Goal: Transaction & Acquisition: Book appointment/travel/reservation

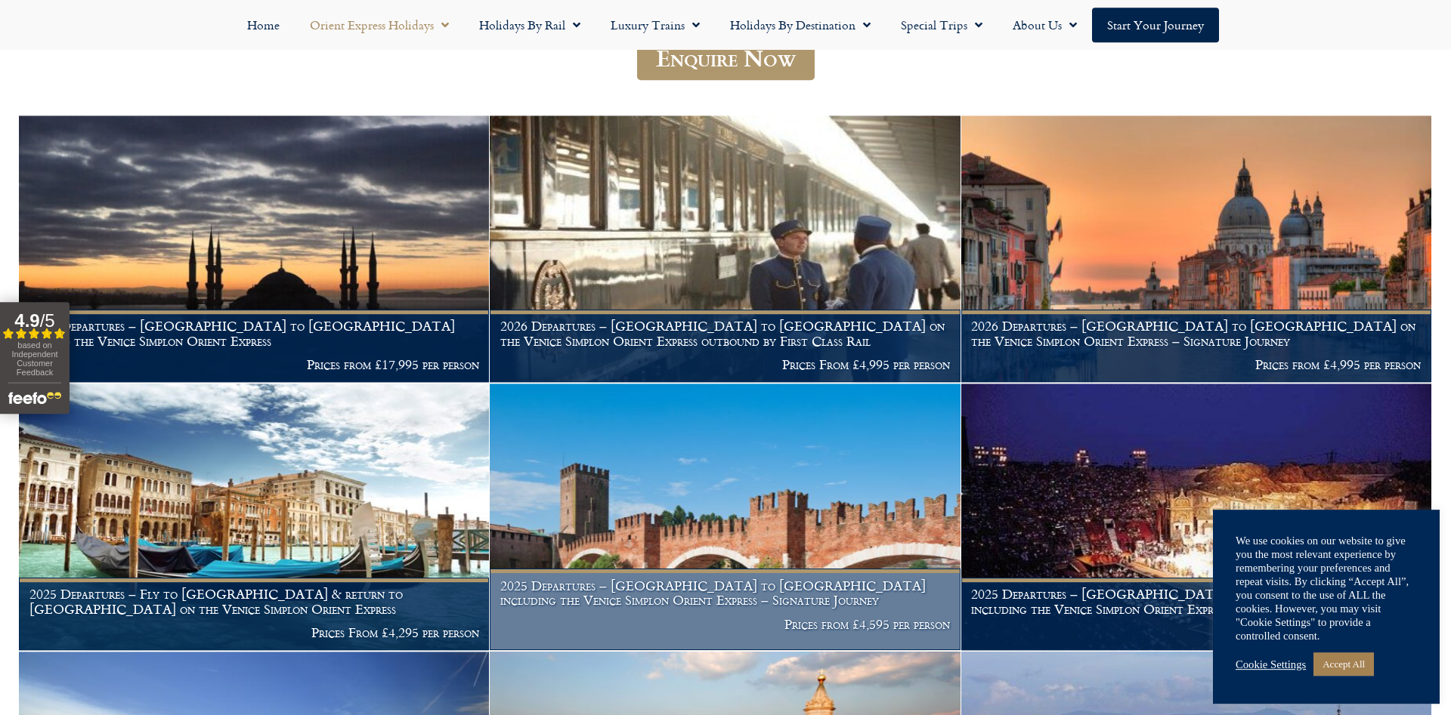
scroll to position [462, 0]
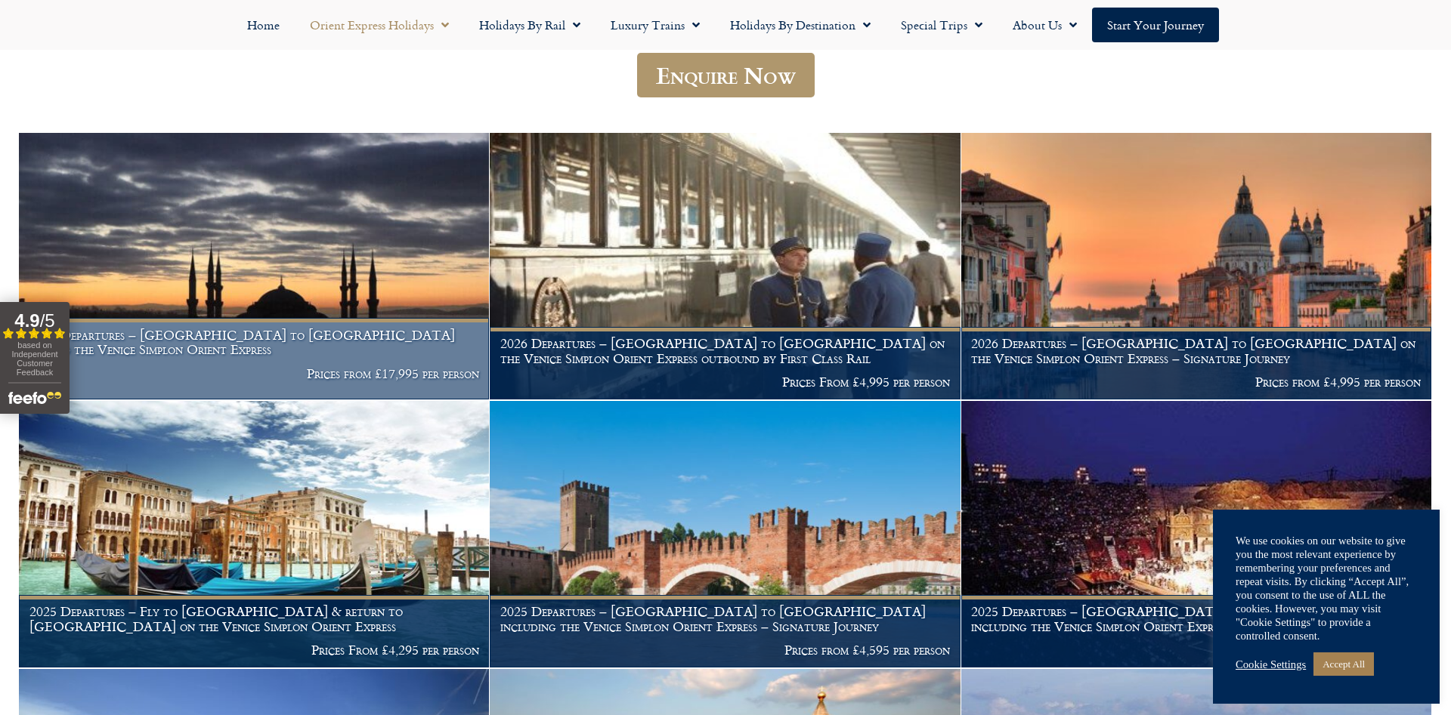
click at [221, 328] on h1 "2025 Departures – Istanbul to Paris aboard the Venice Simplon Orient Express" at bounding box center [254, 342] width 450 height 29
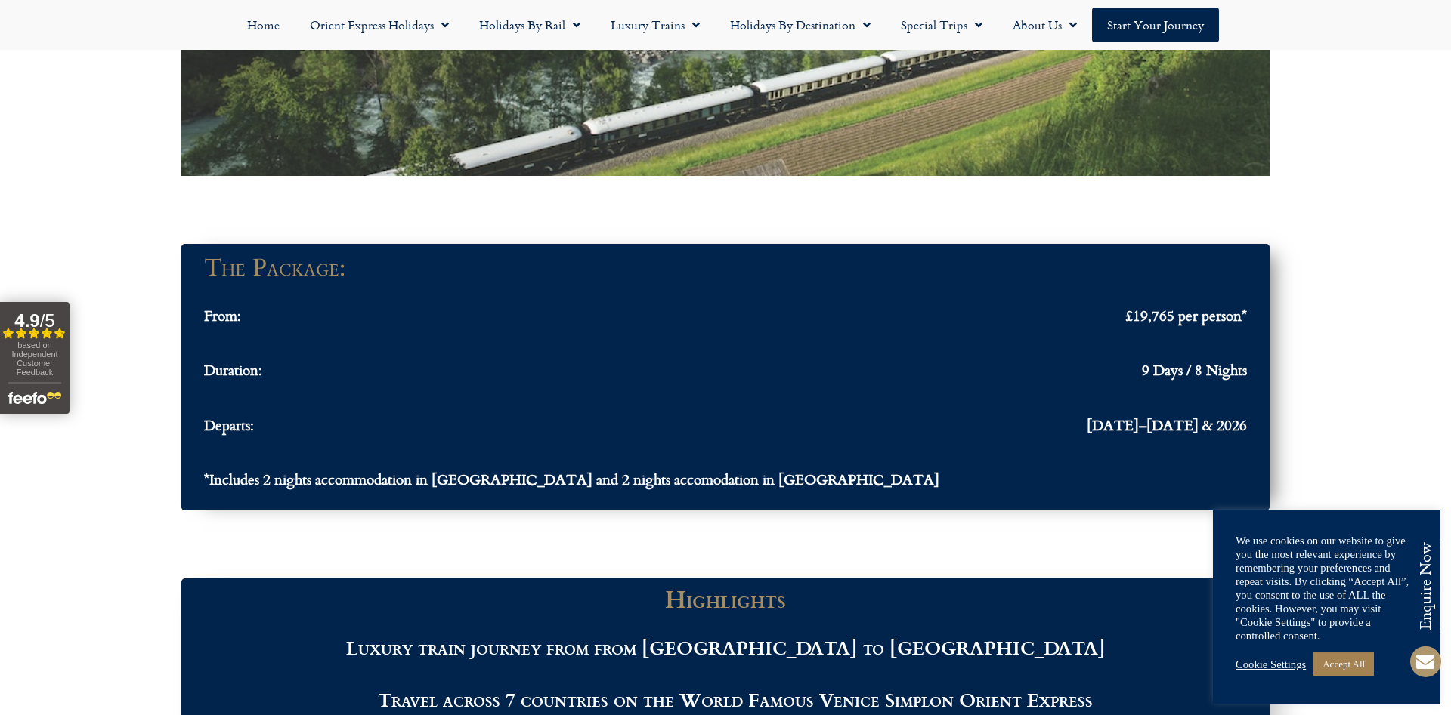
scroll to position [1387, 0]
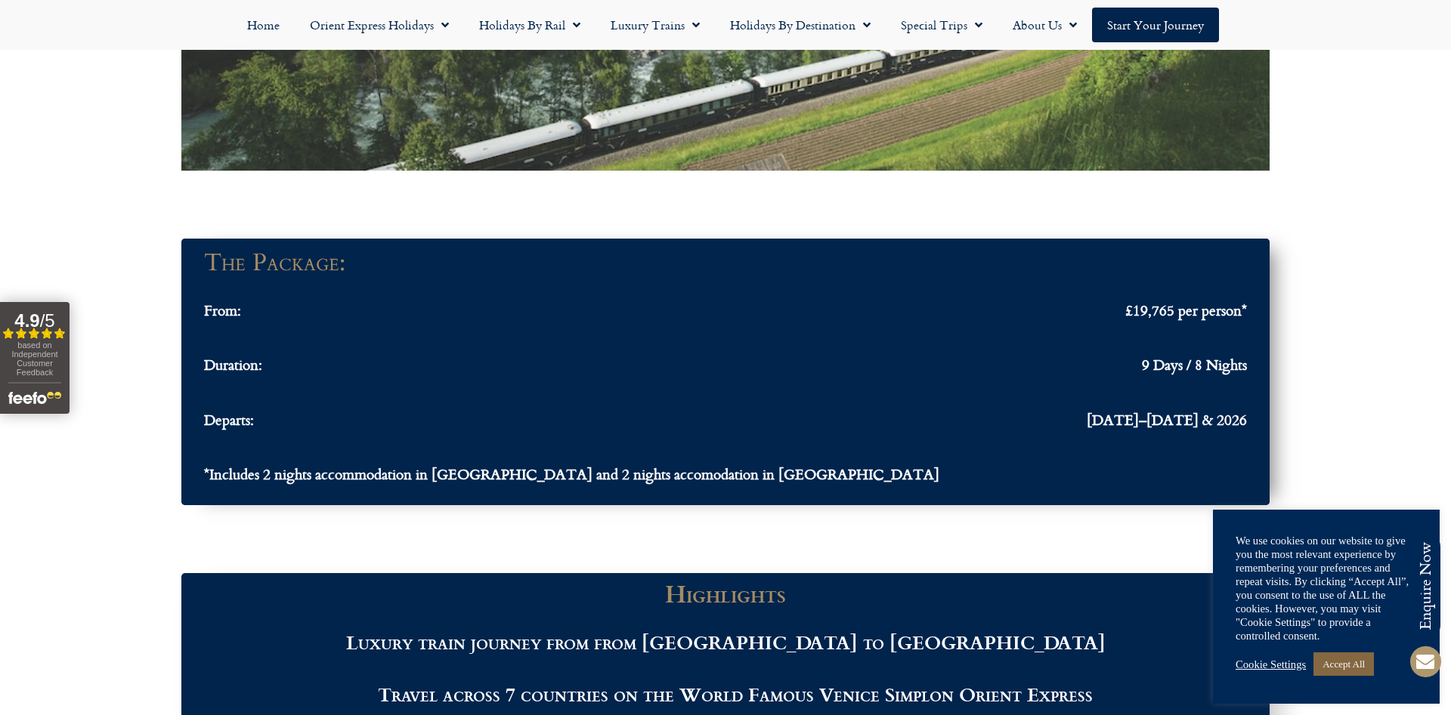
click at [1351, 660] on link "Accept All" at bounding box center [1343, 664] width 60 height 23
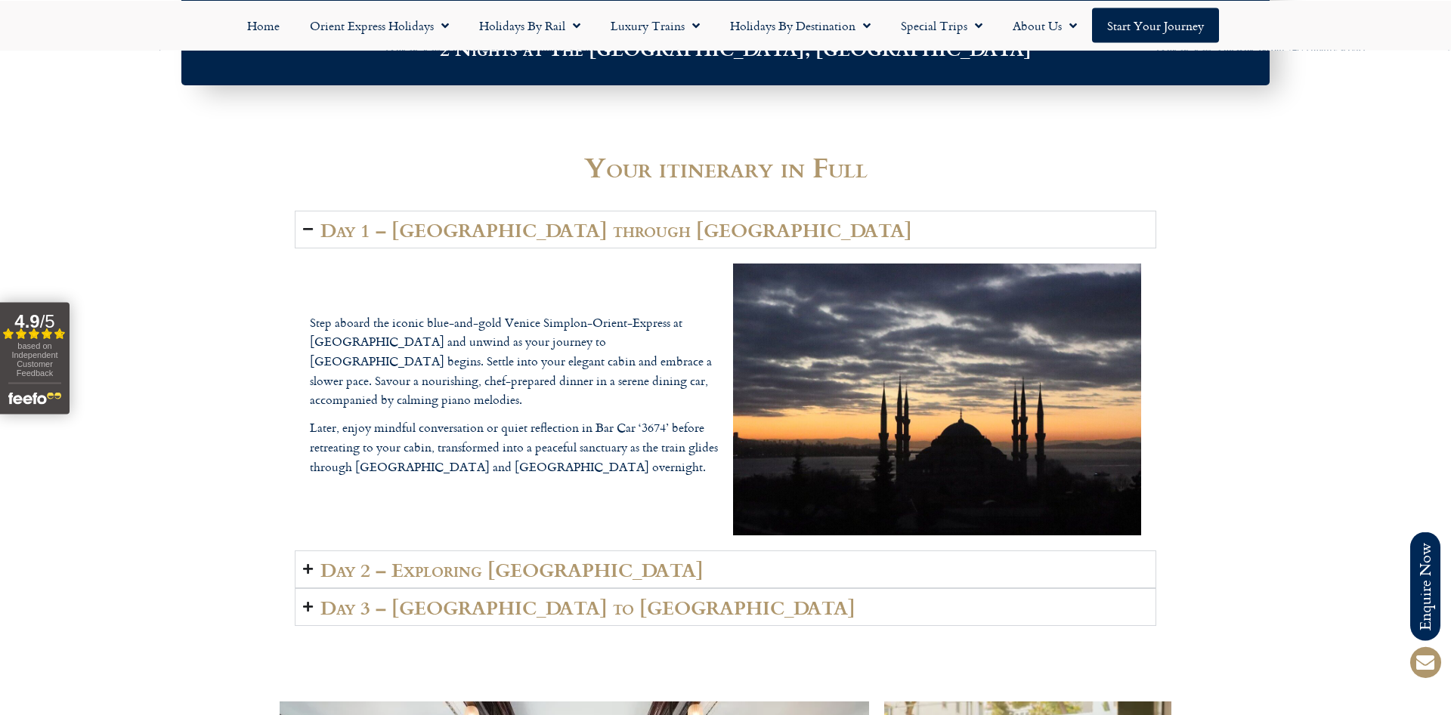
scroll to position [2158, 0]
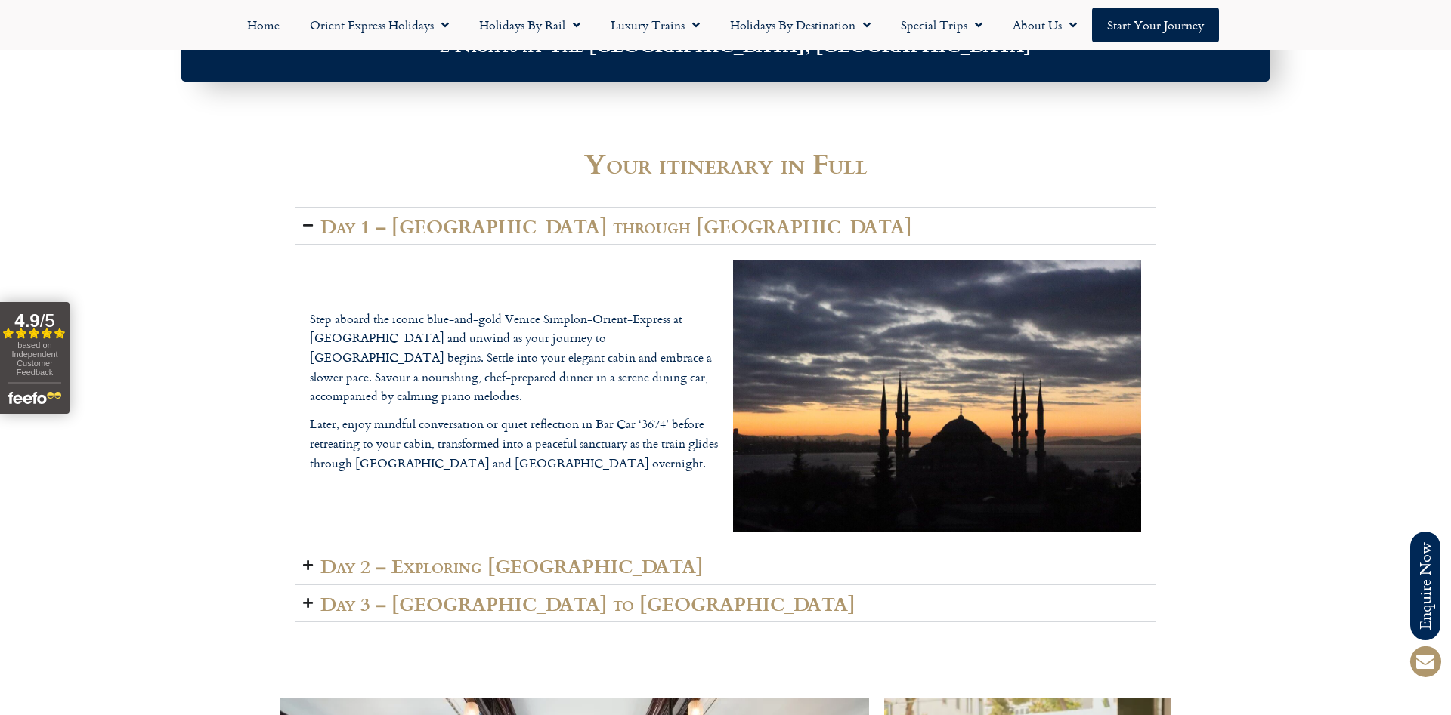
click at [497, 576] on h2 "Day 2 – Exploring [GEOGRAPHIC_DATA]" at bounding box center [511, 565] width 383 height 21
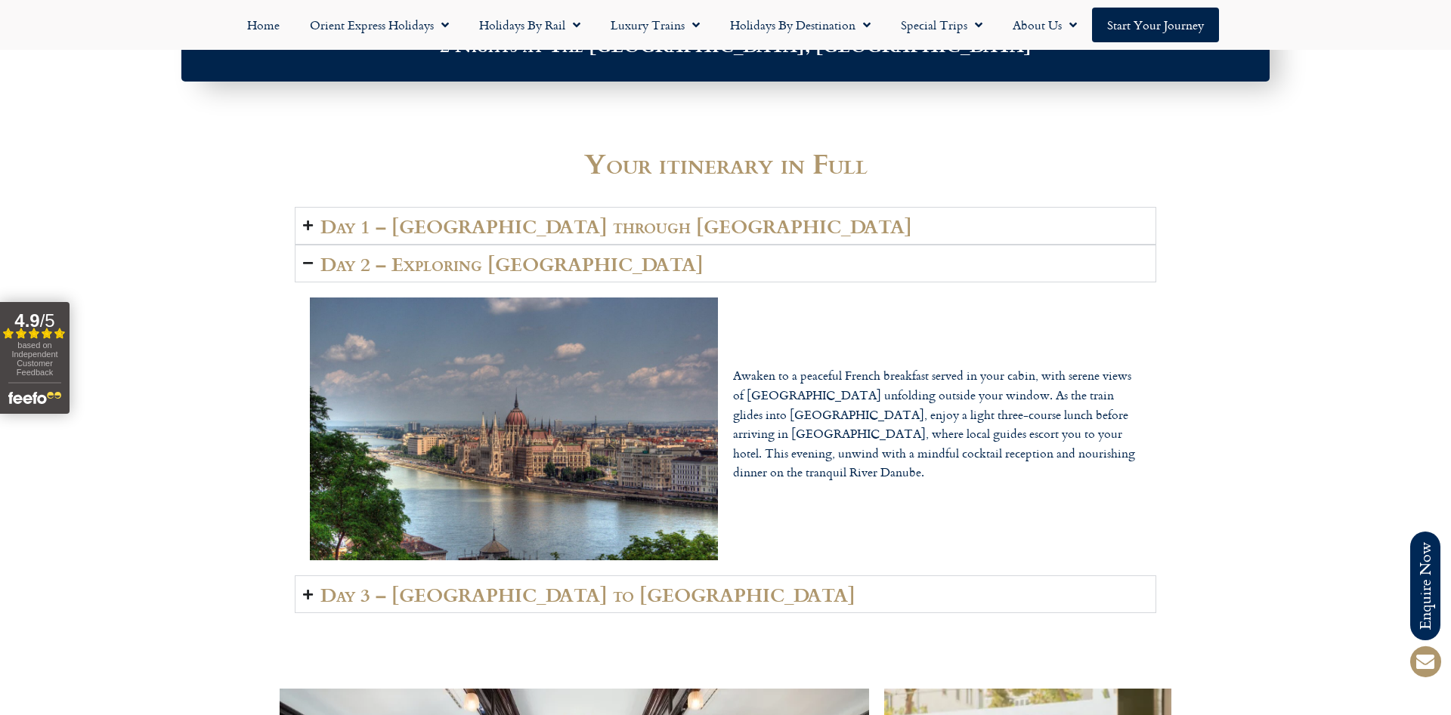
click at [505, 591] on h2 "Day 3 – [GEOGRAPHIC_DATA] to [GEOGRAPHIC_DATA]" at bounding box center [587, 594] width 535 height 21
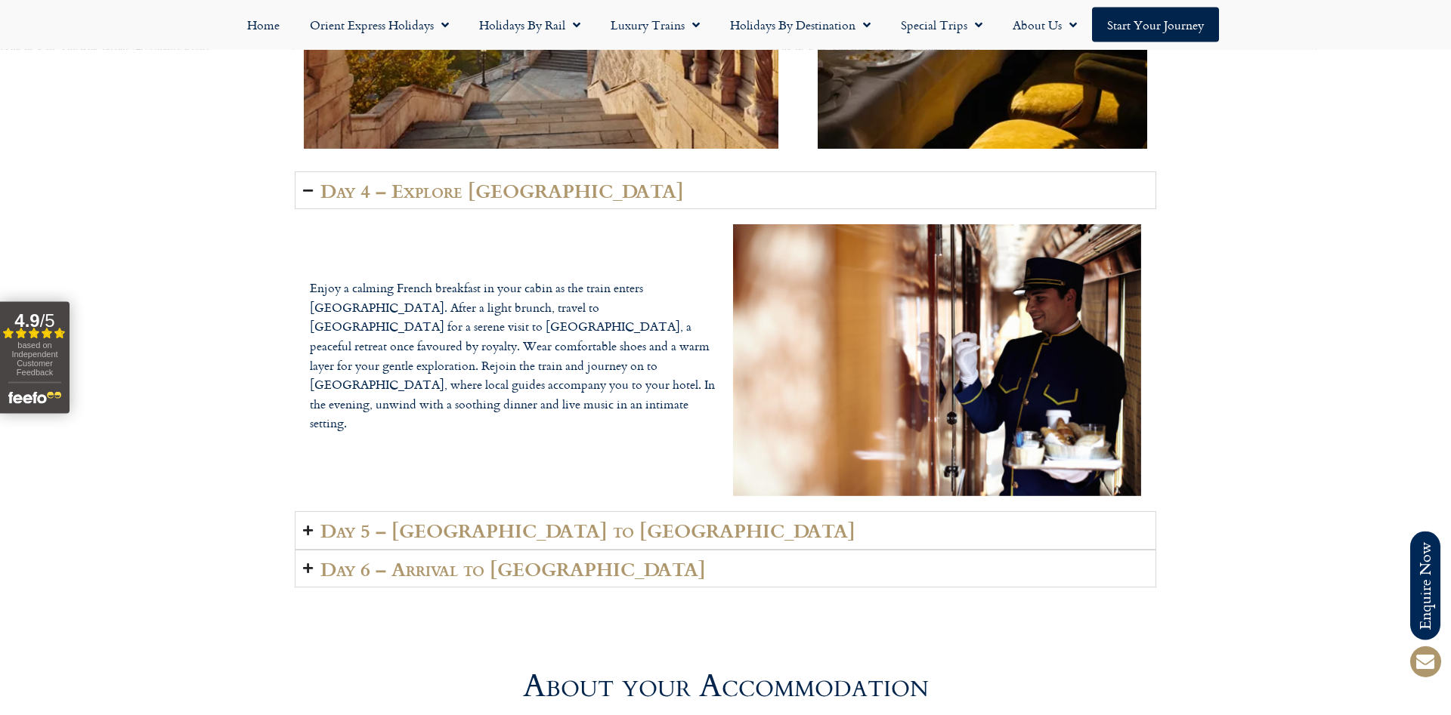
scroll to position [3622, 0]
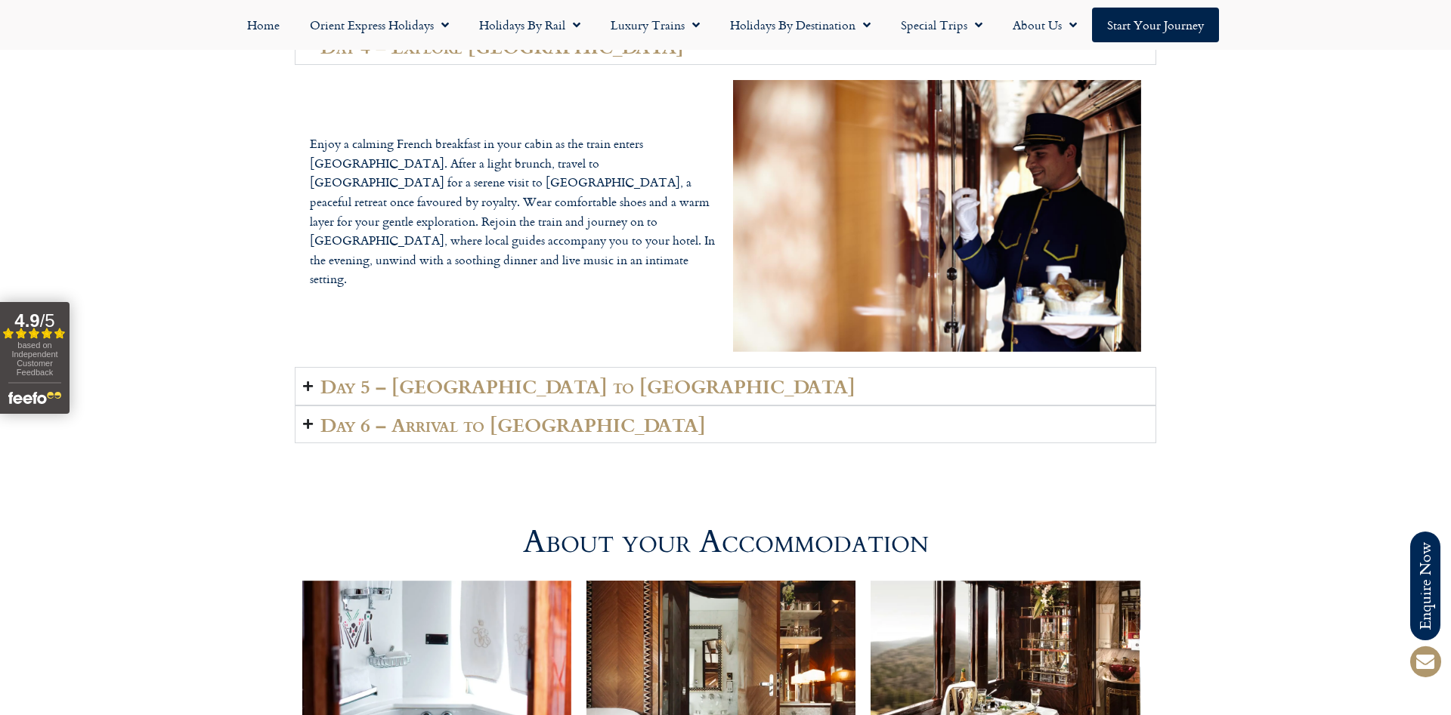
click at [527, 431] on h2 "Day 6 – Arrival to [GEOGRAPHIC_DATA]" at bounding box center [512, 424] width 385 height 21
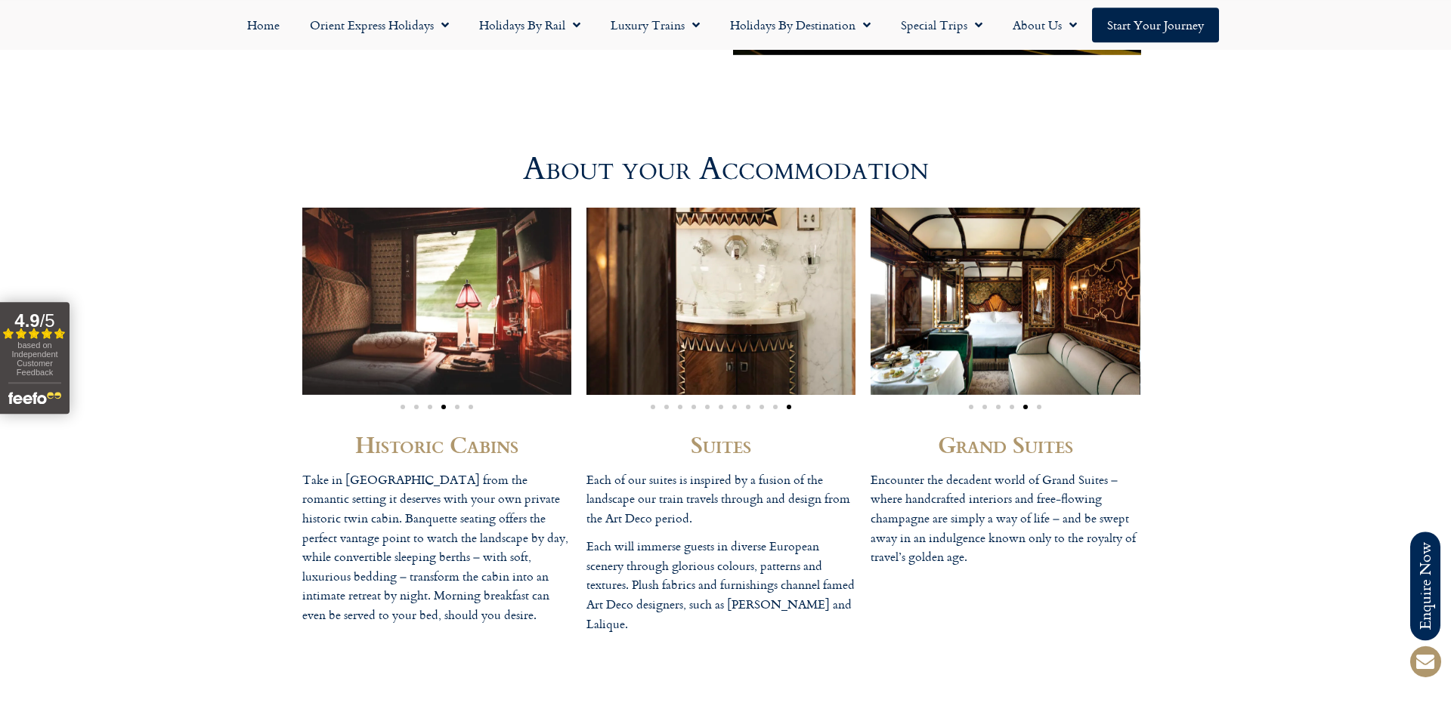
scroll to position [4007, 0]
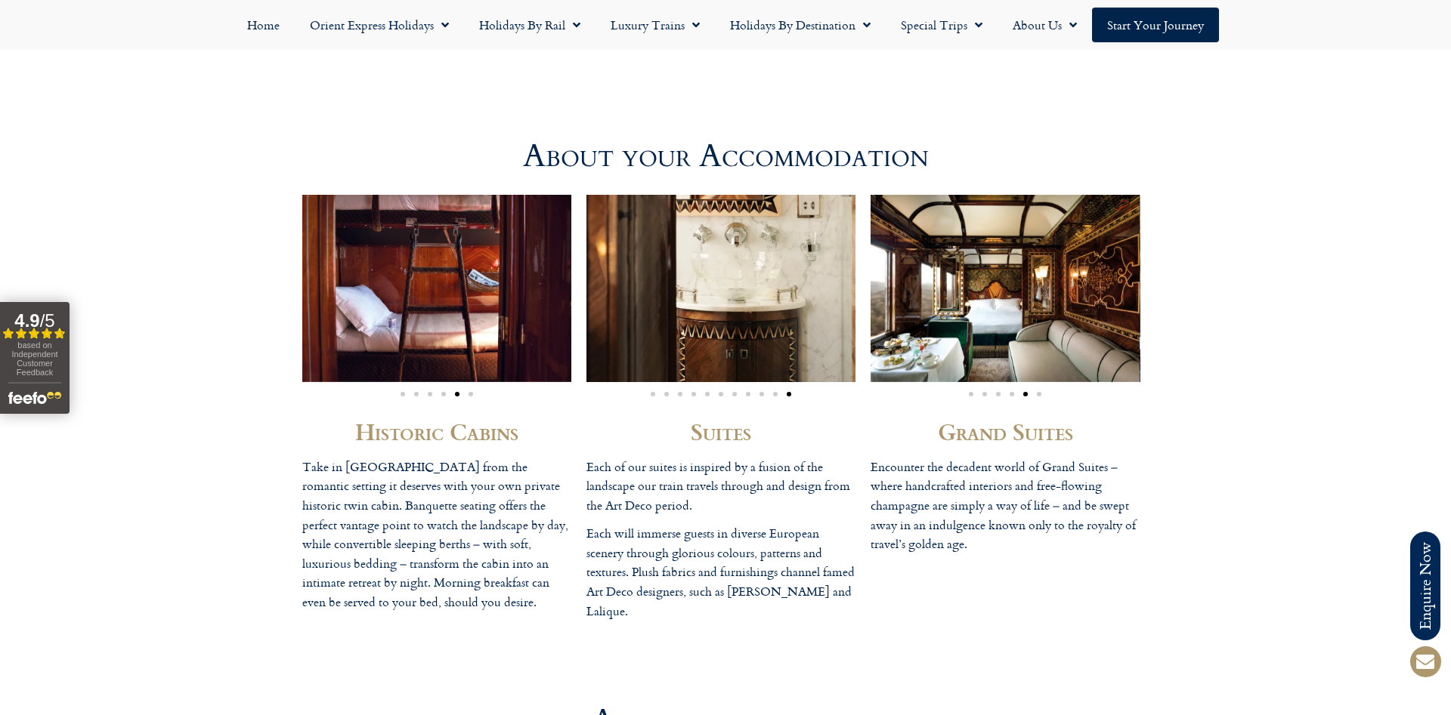
click at [473, 437] on h2 "Historic Cabins" at bounding box center [436, 431] width 269 height 23
click at [476, 334] on img "5 / 6" at bounding box center [436, 288] width 269 height 187
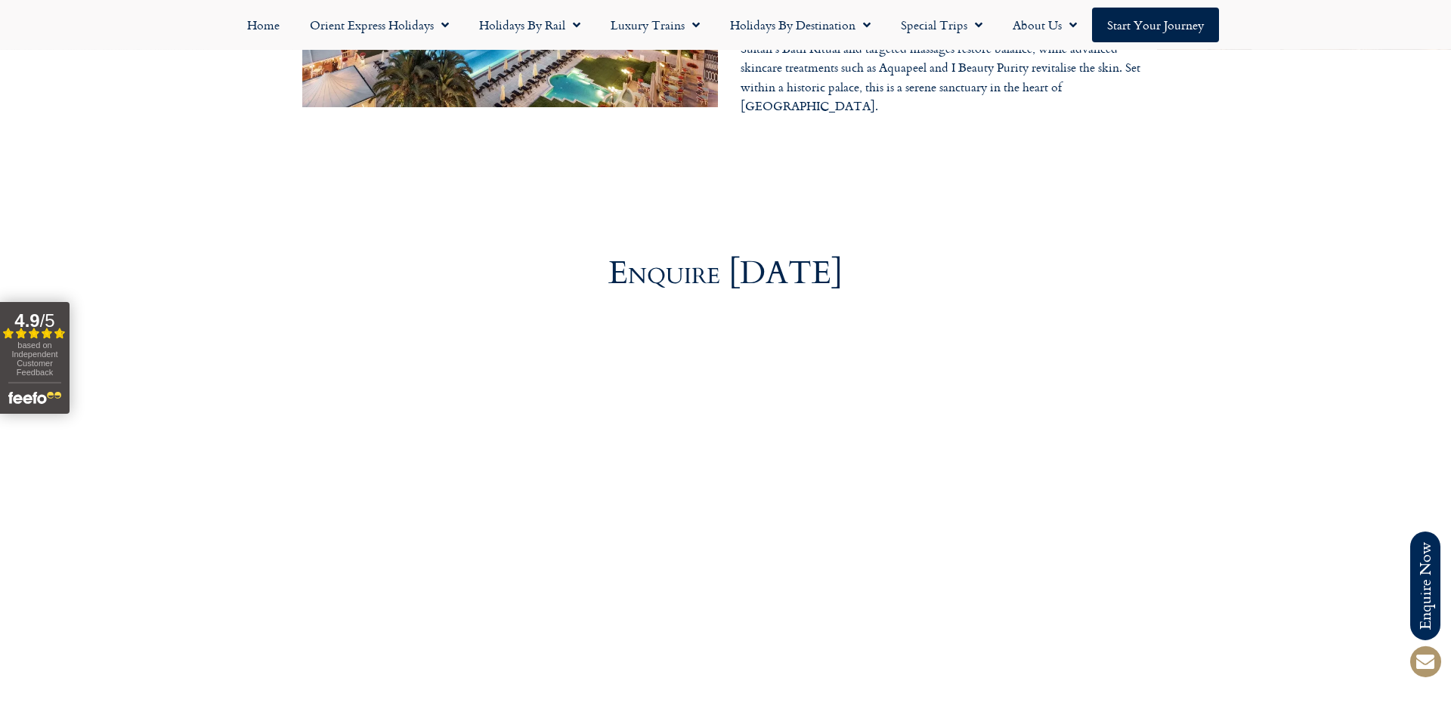
scroll to position [5009, 0]
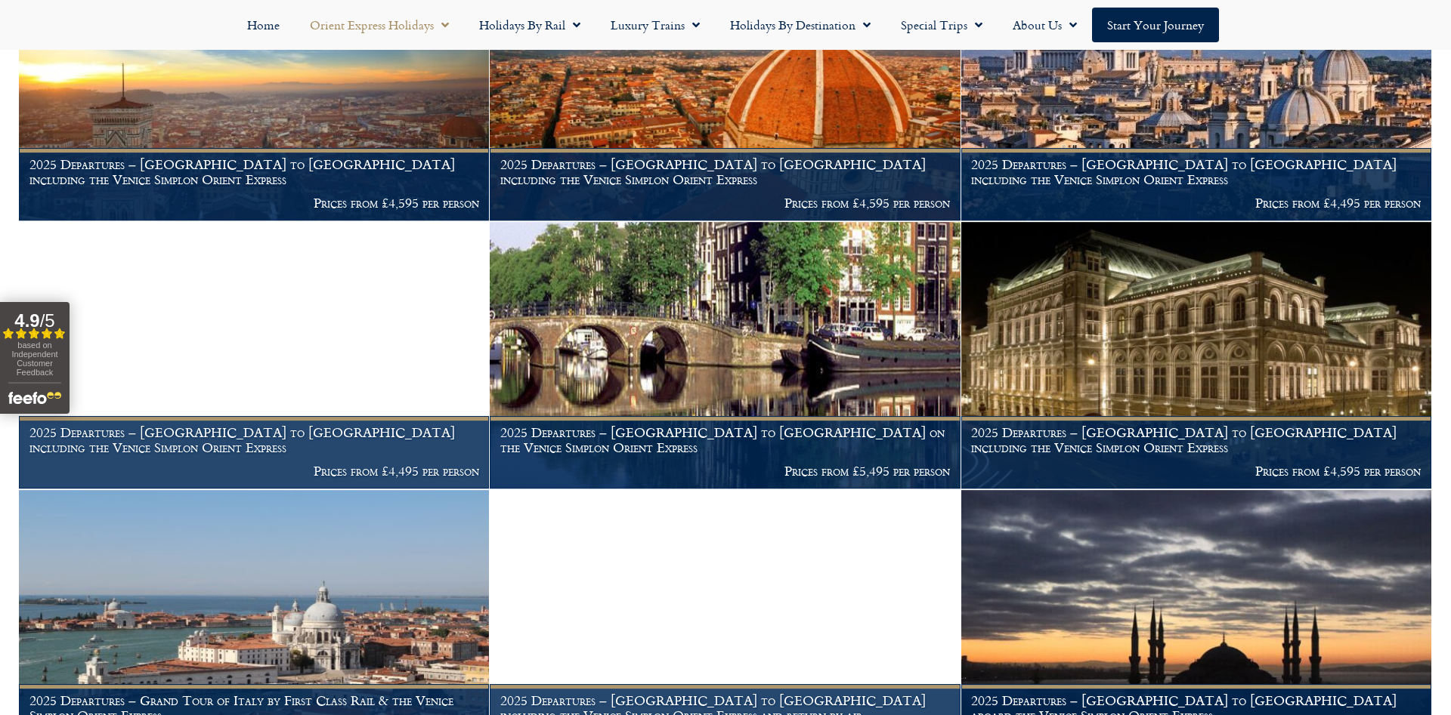
scroll to position [1499, 0]
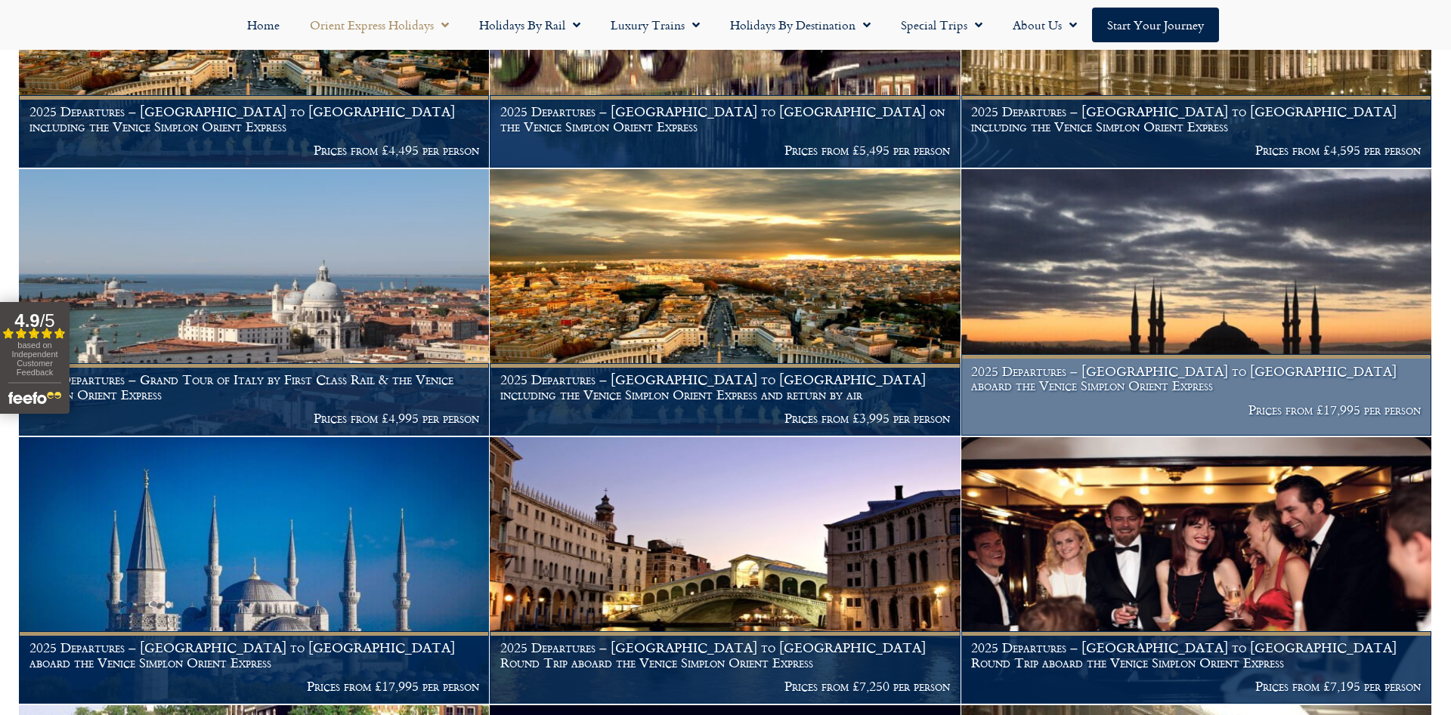
click at [1176, 243] on img at bounding box center [1196, 302] width 470 height 267
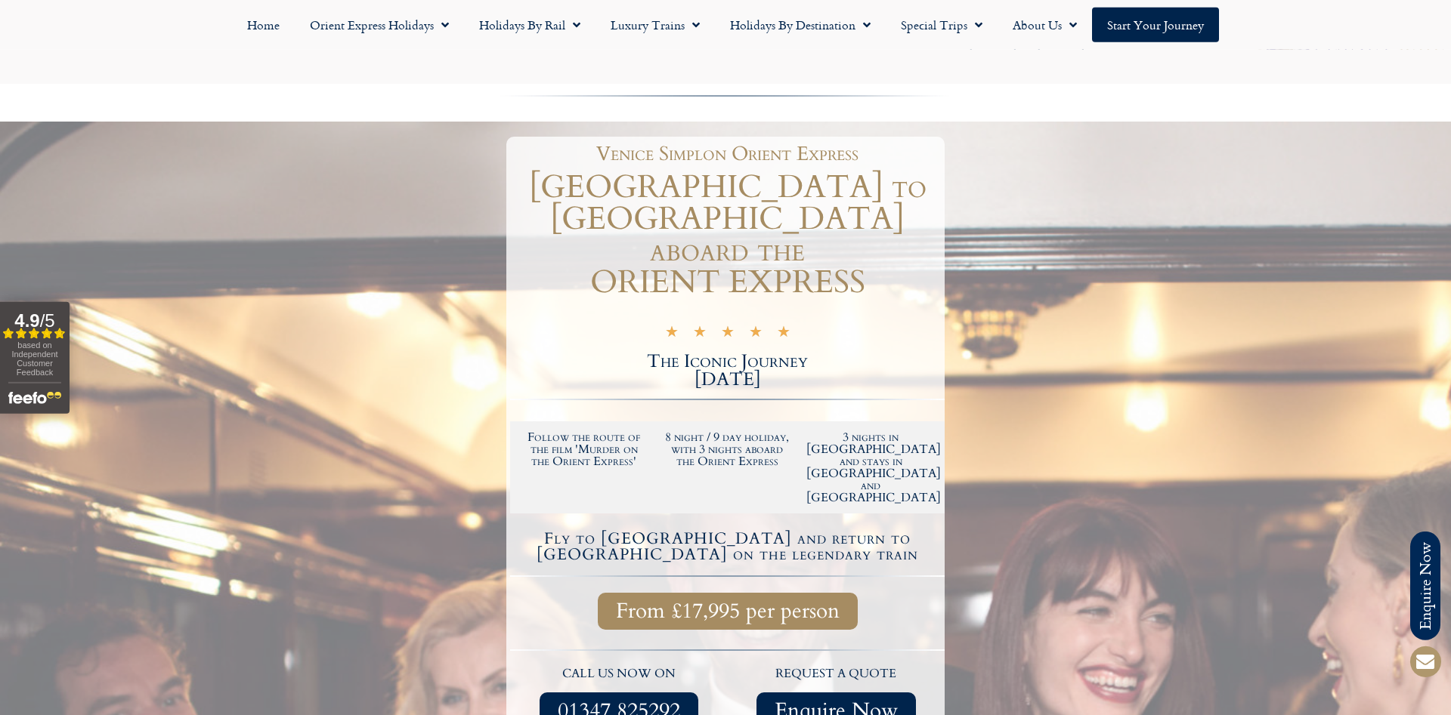
scroll to position [231, 0]
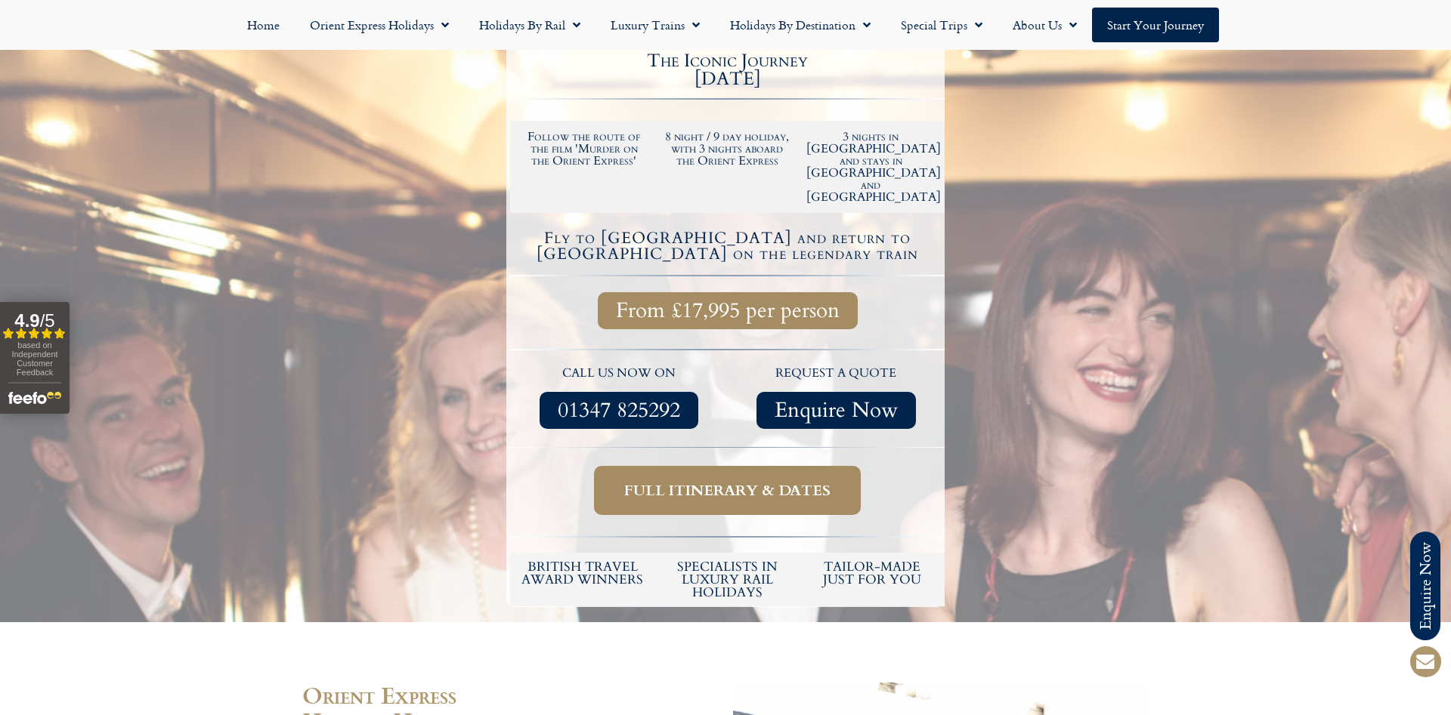
click at [743, 481] on span "Full itinerary & dates" at bounding box center [727, 490] width 206 height 19
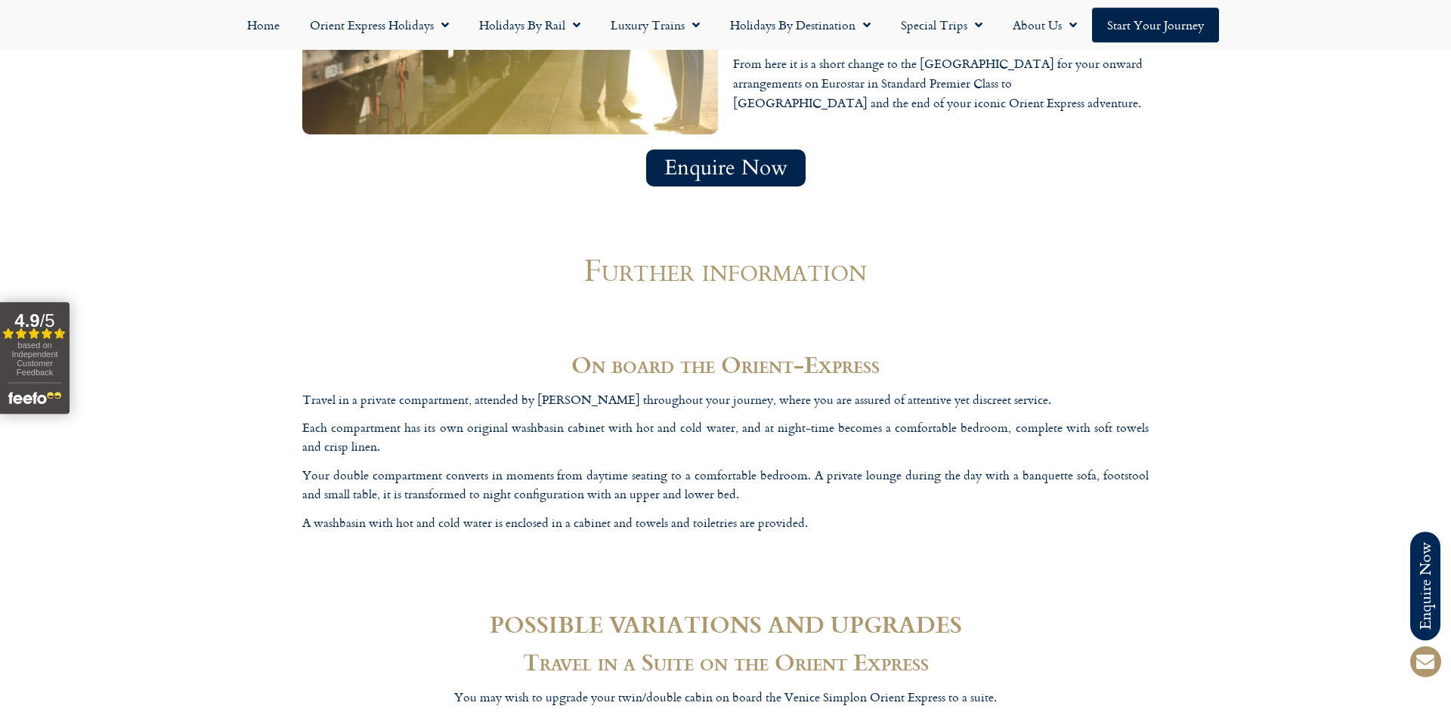
scroll to position [5991, 0]
